Goal: Information Seeking & Learning: Learn about a topic

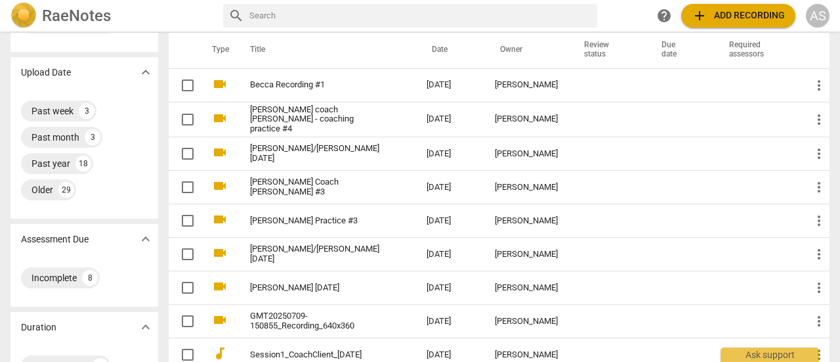
scroll to position [71, 0]
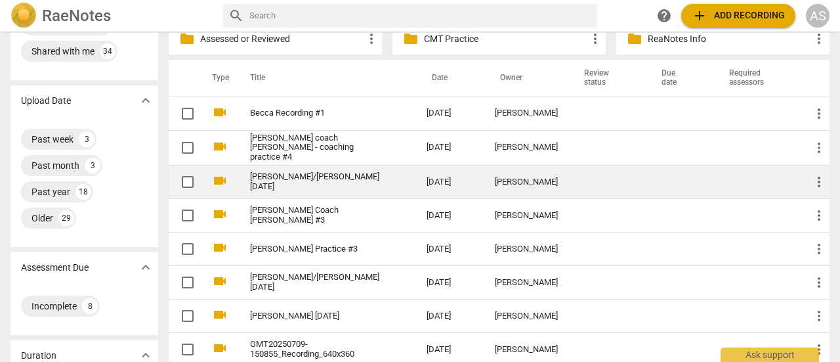
click at [318, 179] on link "[PERSON_NAME]/[PERSON_NAME] [DATE]" at bounding box center [314, 182] width 129 height 20
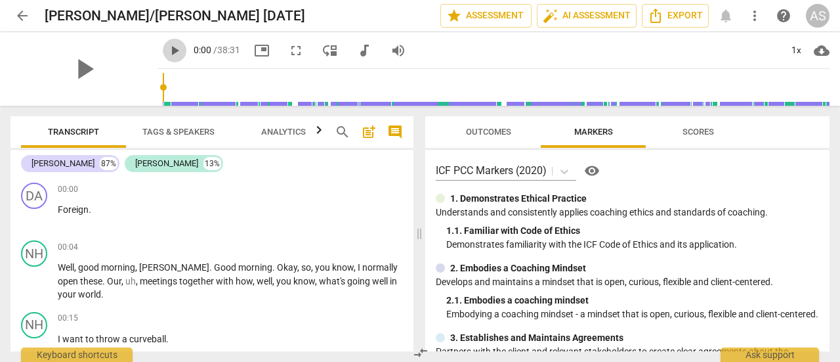
click at [167, 52] on span "play_arrow" at bounding box center [175, 51] width 16 height 16
click at [798, 49] on div "1x" at bounding box center [795, 50] width 25 height 21
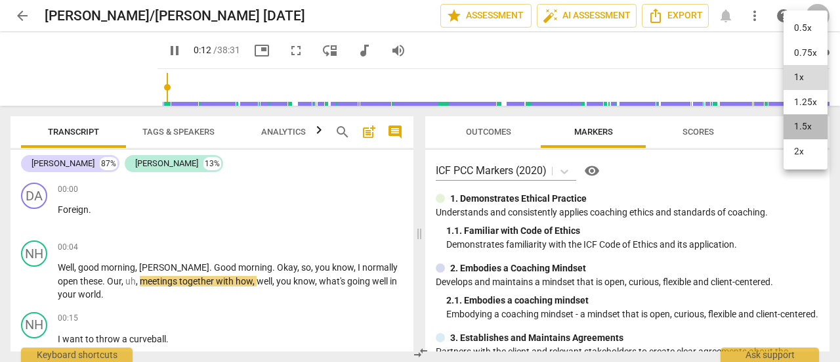
click at [803, 117] on li "1.5x" at bounding box center [805, 126] width 44 height 25
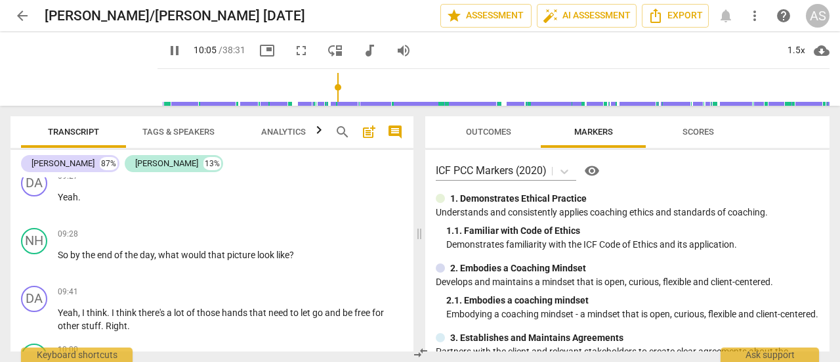
scroll to position [2435, 0]
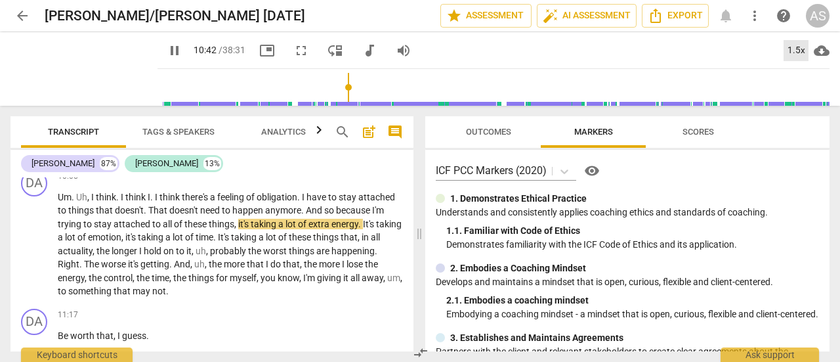
click at [795, 51] on div "1.5x" at bounding box center [795, 50] width 25 height 21
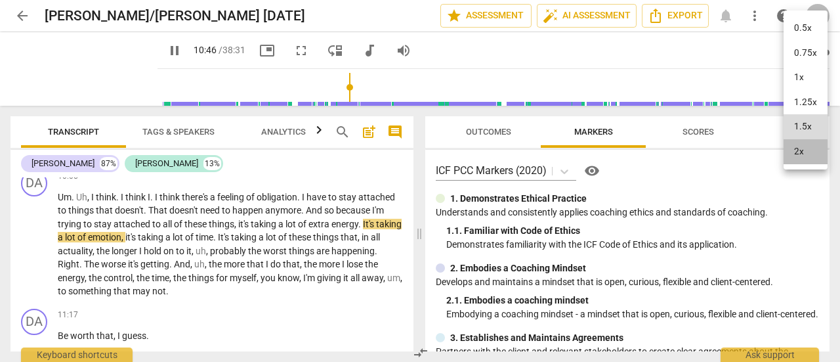
click at [801, 152] on li "2x" at bounding box center [805, 151] width 44 height 25
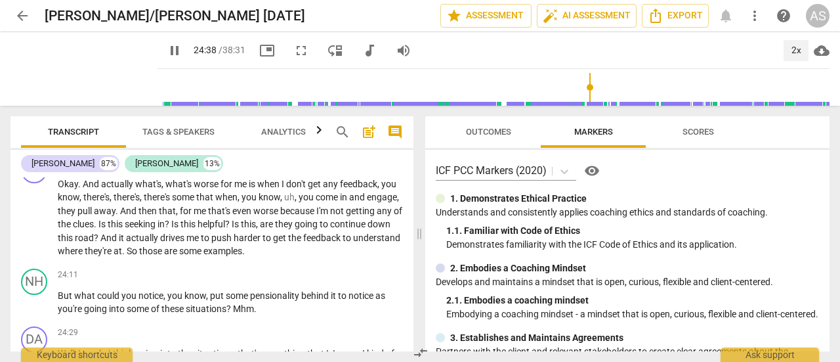
scroll to position [4831, 0]
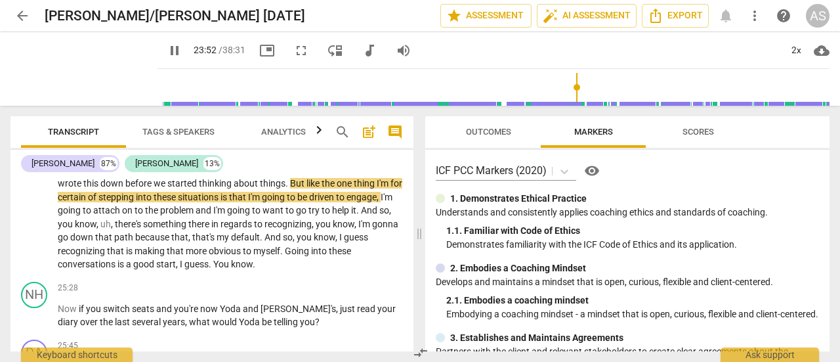
click at [570, 85] on input "range" at bounding box center [496, 87] width 667 height 42
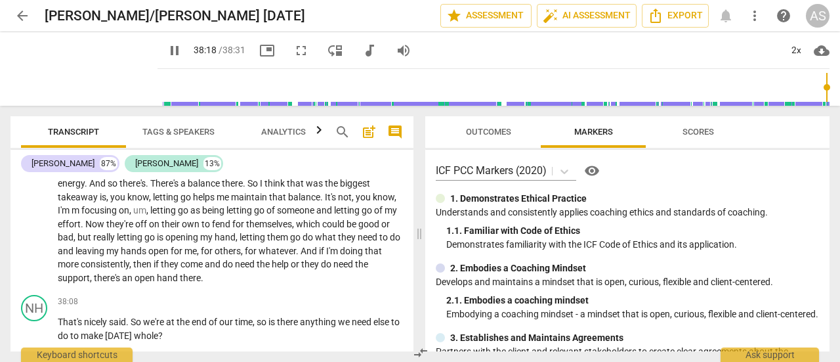
scroll to position [7411, 0]
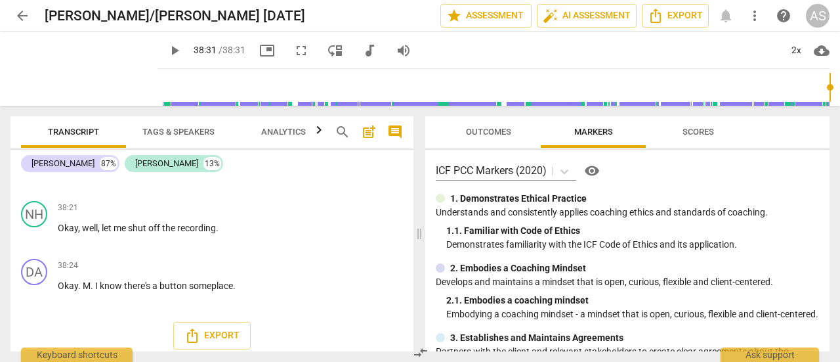
type input "2311"
